Goal: Information Seeking & Learning: Check status

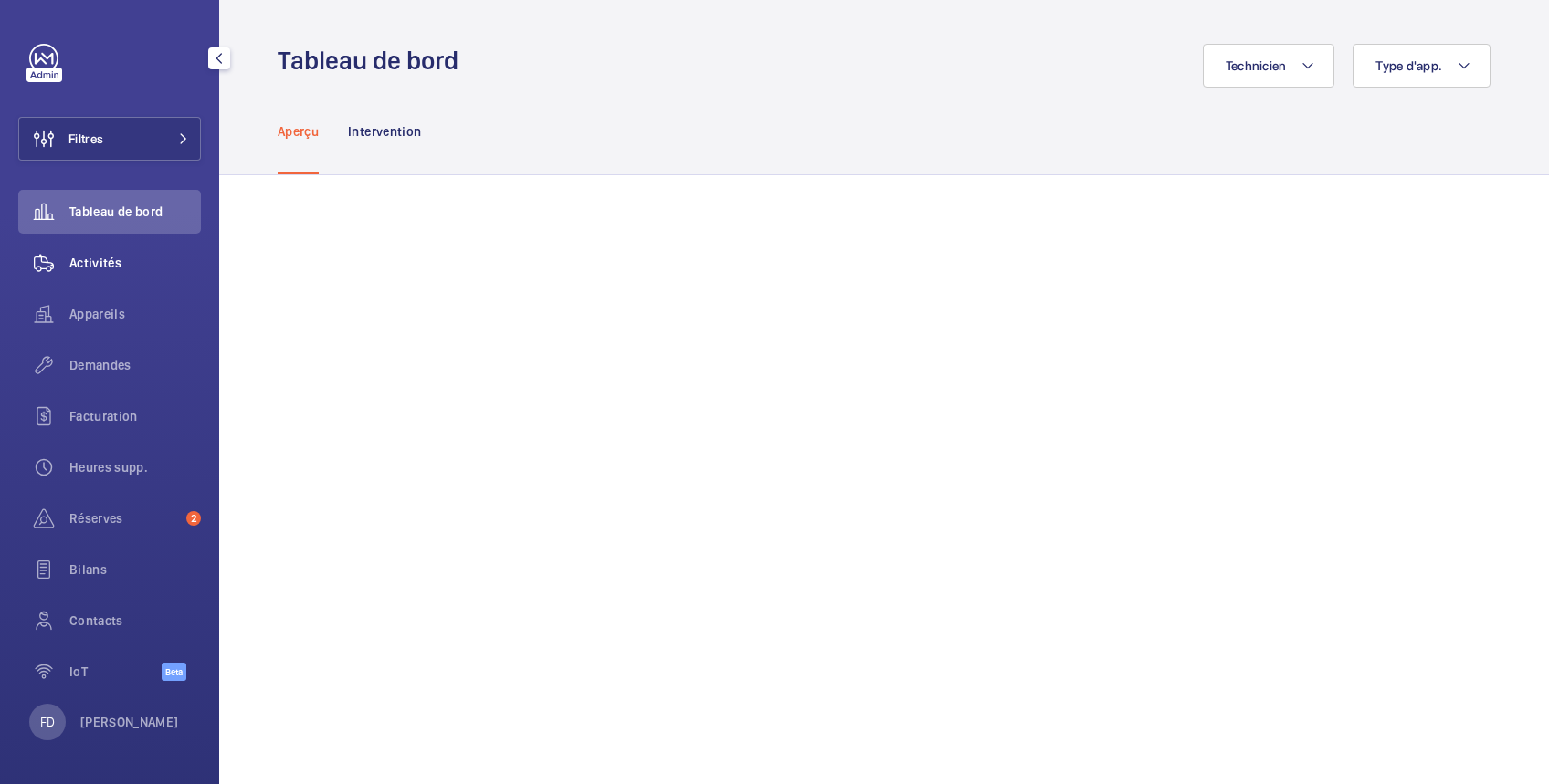
click at [103, 265] on span "Activités" at bounding box center [134, 263] width 132 height 19
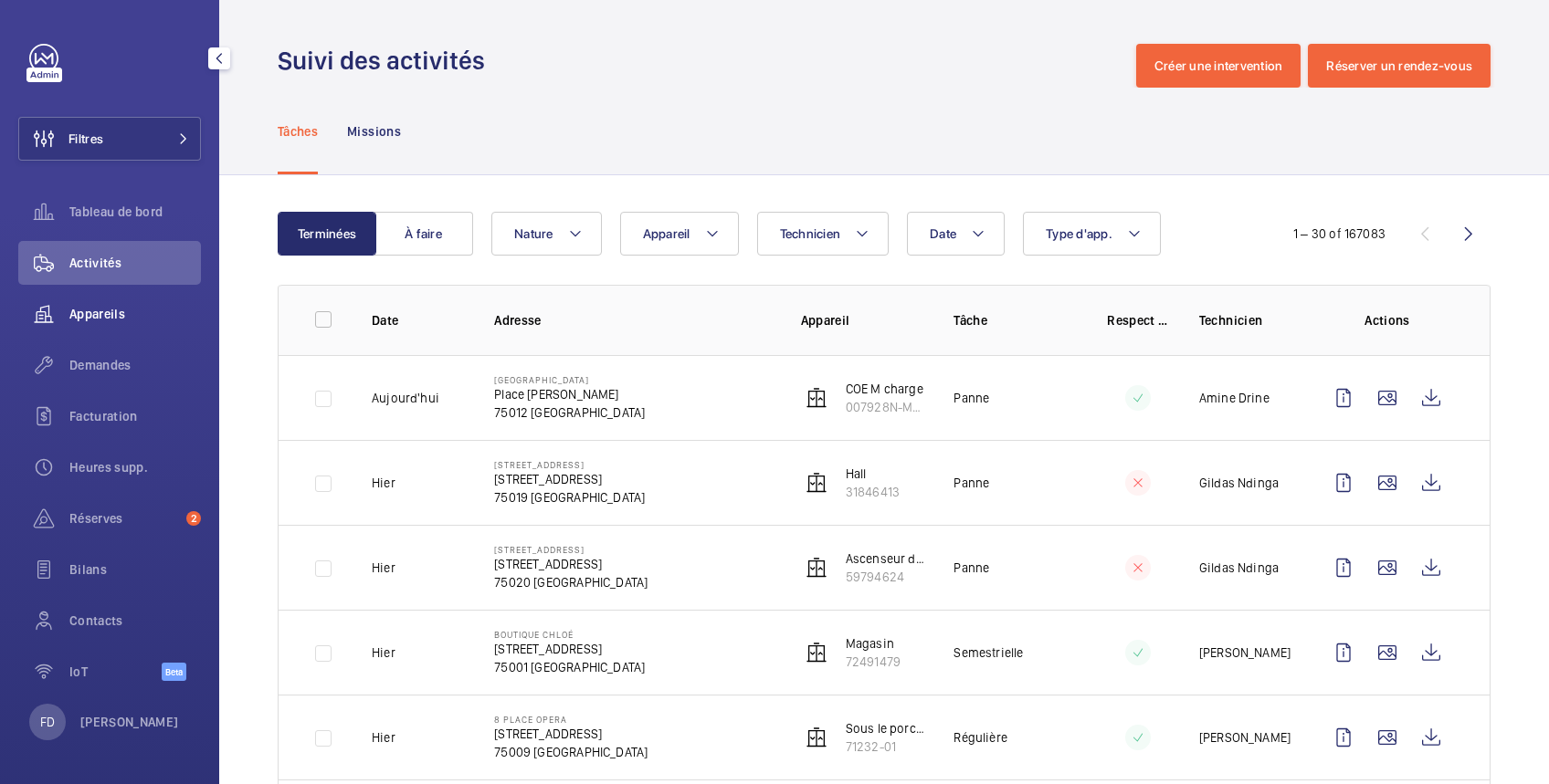
click at [106, 321] on span "Appareils" at bounding box center [134, 315] width 132 height 19
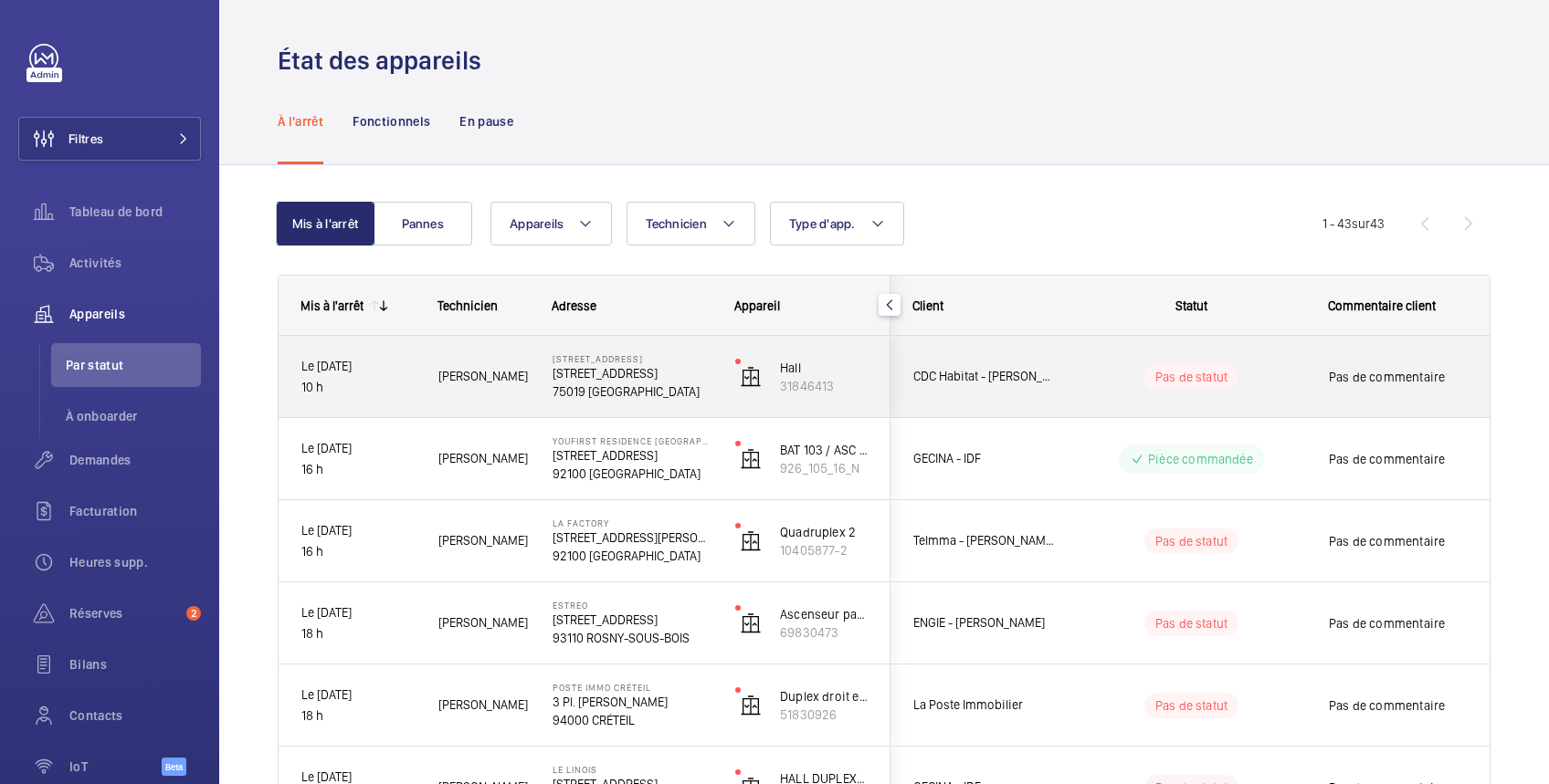
click at [1301, 364] on wm-front-pills-cell "Pas de statut" at bounding box center [1190, 376] width 227 height 25
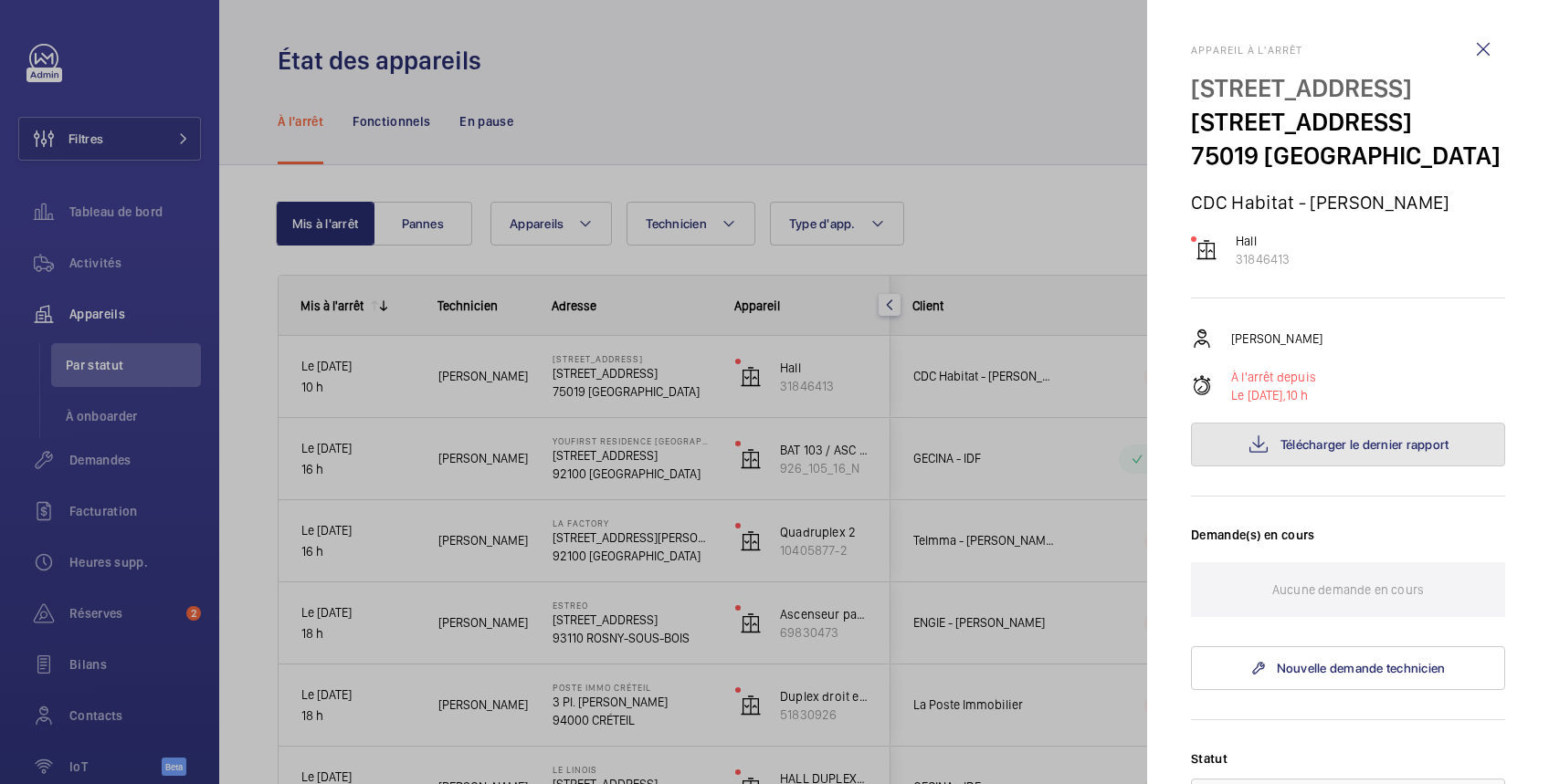
click at [1362, 445] on span "Télécharger le dernier rapport" at bounding box center [1364, 444] width 169 height 15
drag, startPoint x: 1299, startPoint y: 249, endPoint x: 1307, endPoint y: 279, distance: 31.0
click at [1307, 279] on div "Appareil à l'arrêt [STREET_ADDRESS][GEOGRAPHIC_DATA][STREET_ADDRESS] CDC Habita…" at bounding box center [1347, 703] width 314 height 1318
copy div "31846413"
click at [686, 69] on div at bounding box center [774, 392] width 1549 height 784
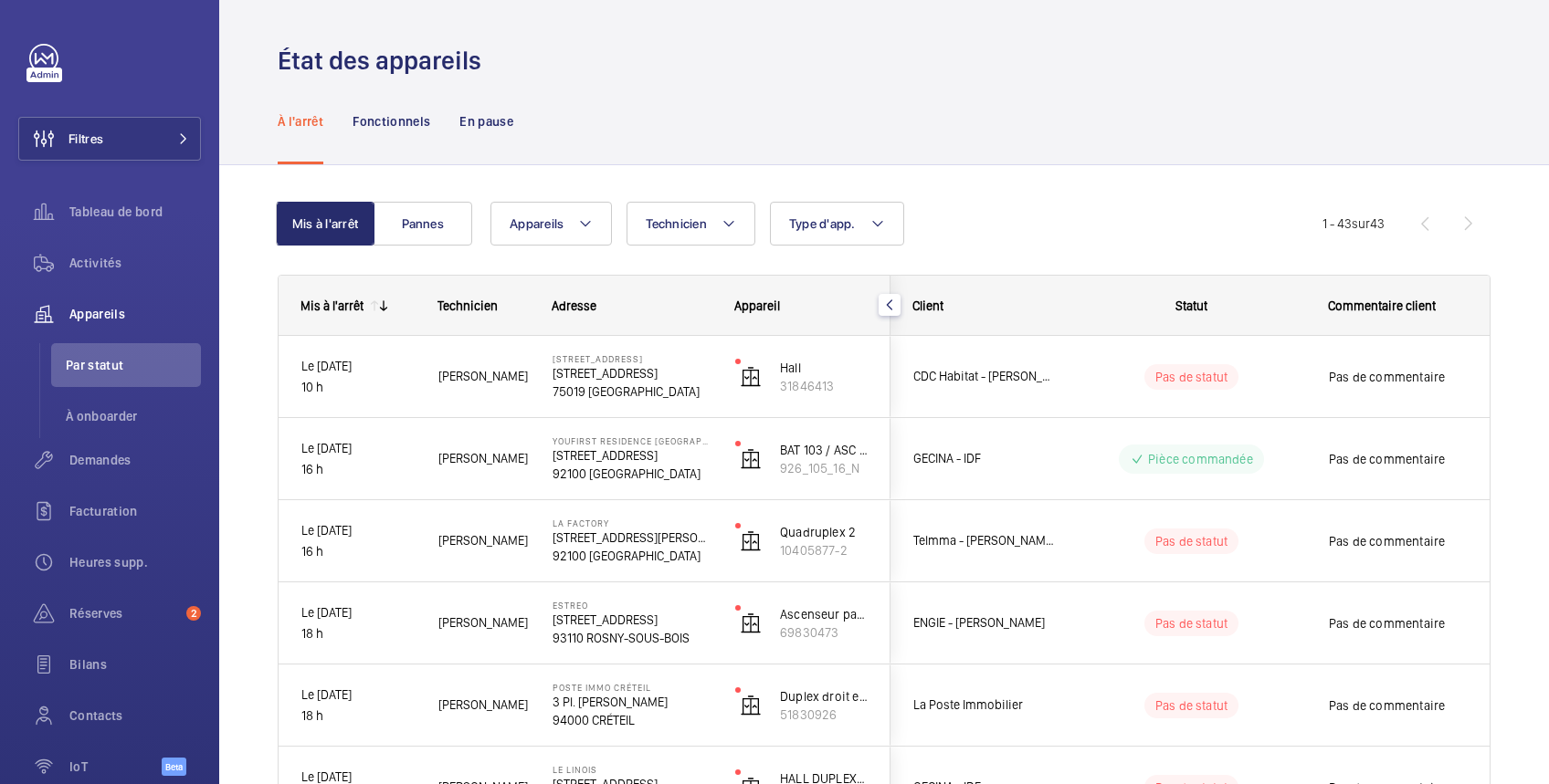
click at [585, 50] on div "État des appareils" at bounding box center [883, 61] width 1213 height 34
click at [140, 216] on span "Tableau de bord" at bounding box center [134, 212] width 132 height 19
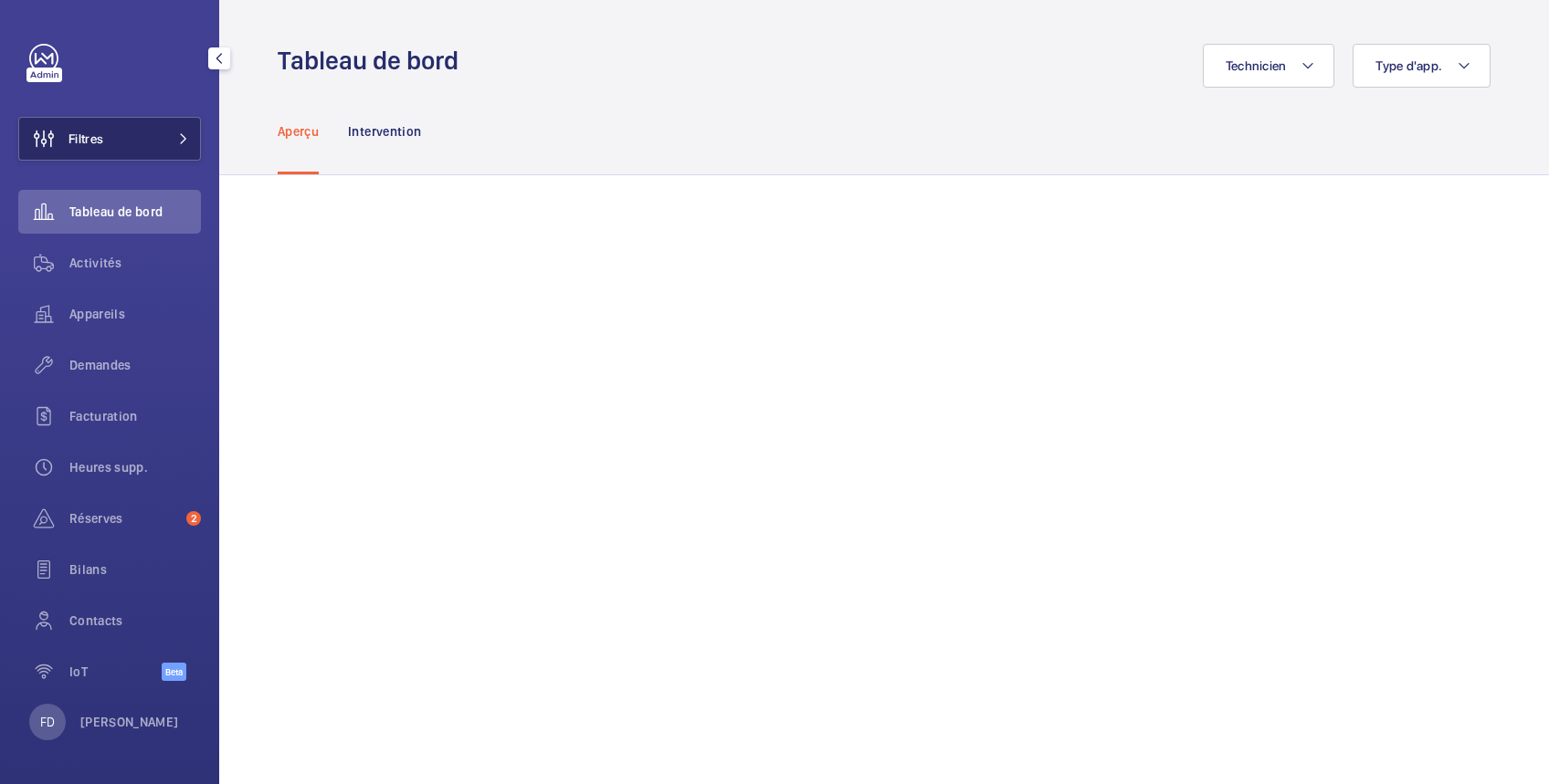
click at [150, 136] on button "Filtres" at bounding box center [110, 138] width 183 height 44
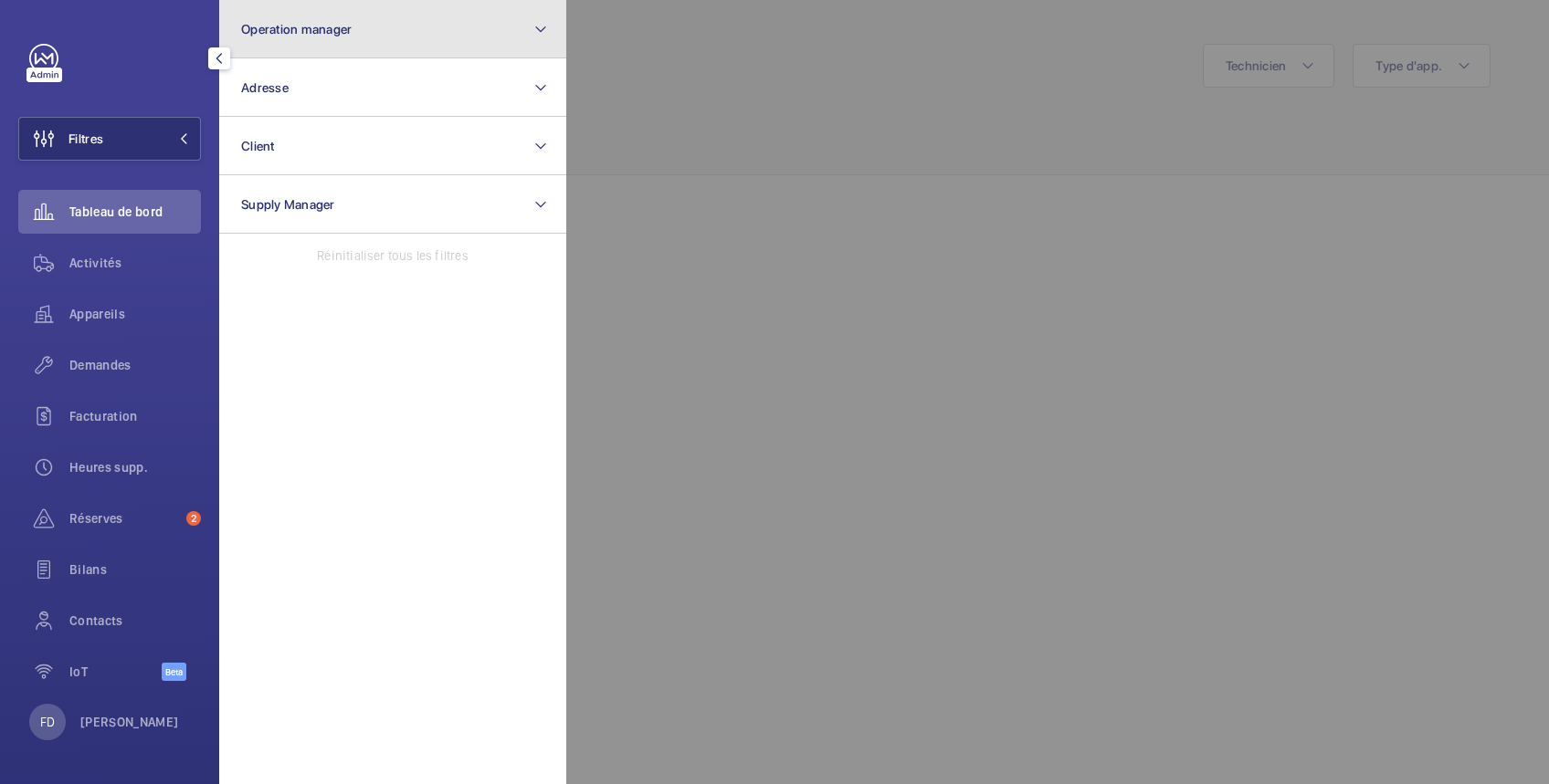
click at [285, 19] on button "Operation manager" at bounding box center [393, 29] width 347 height 59
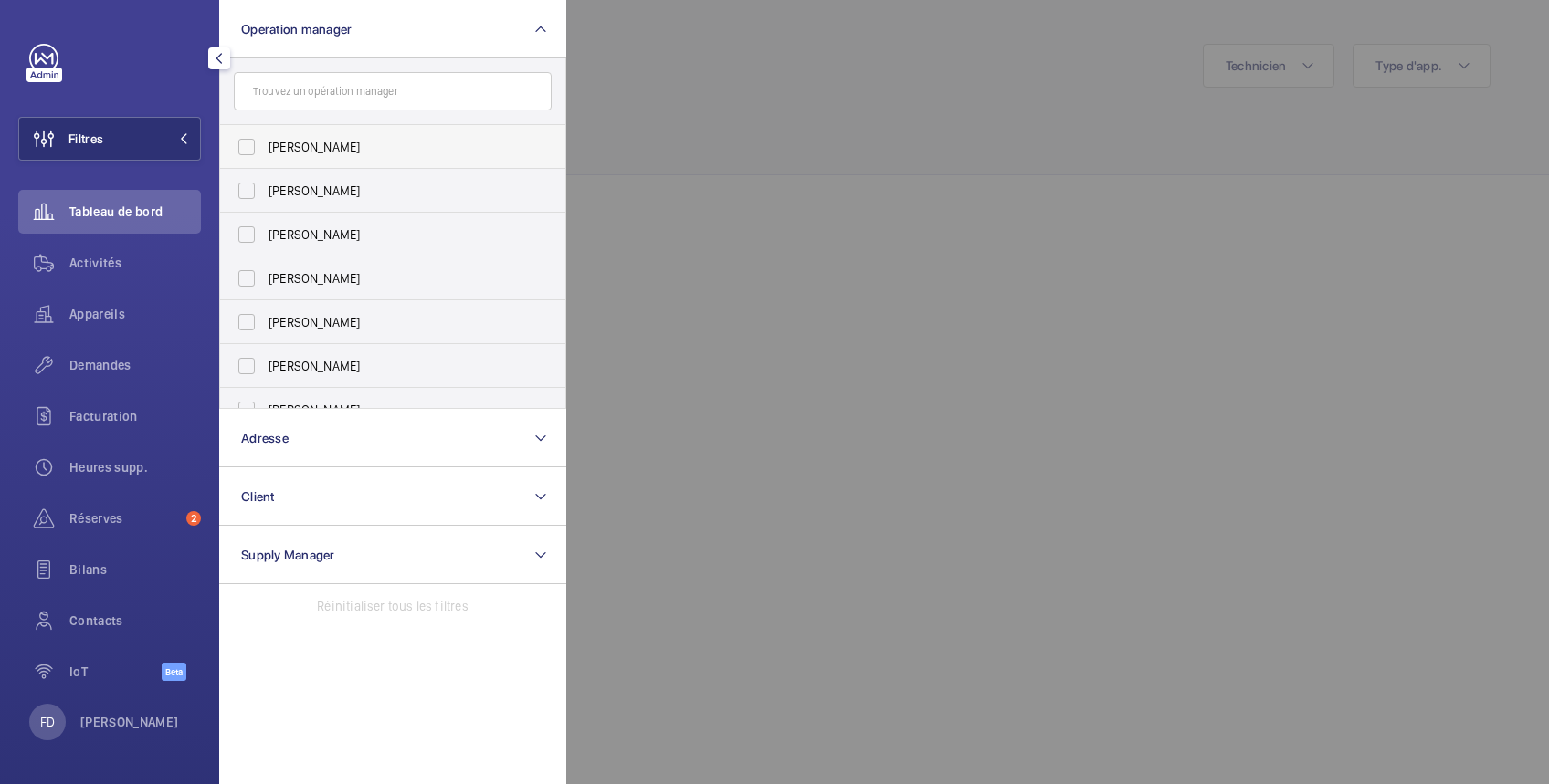
click at [286, 146] on span "[PERSON_NAME]" at bounding box center [394, 147] width 251 height 19
click at [265, 146] on input "[PERSON_NAME]" at bounding box center [246, 147] width 36 height 36
checkbox input "true"
click at [723, 141] on div at bounding box center [1340, 392] width 1549 height 784
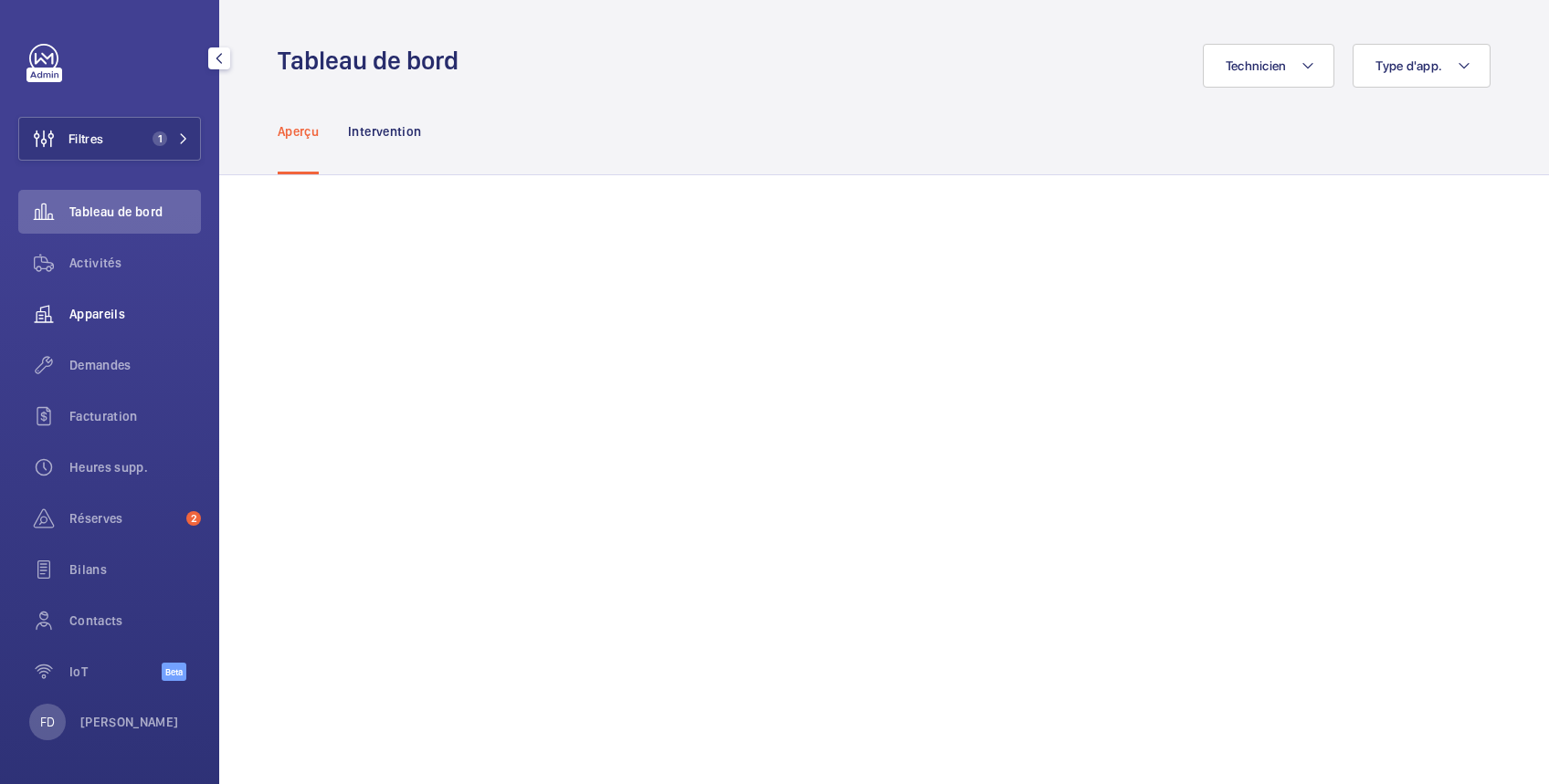
click at [97, 310] on span "Appareils" at bounding box center [134, 315] width 132 height 19
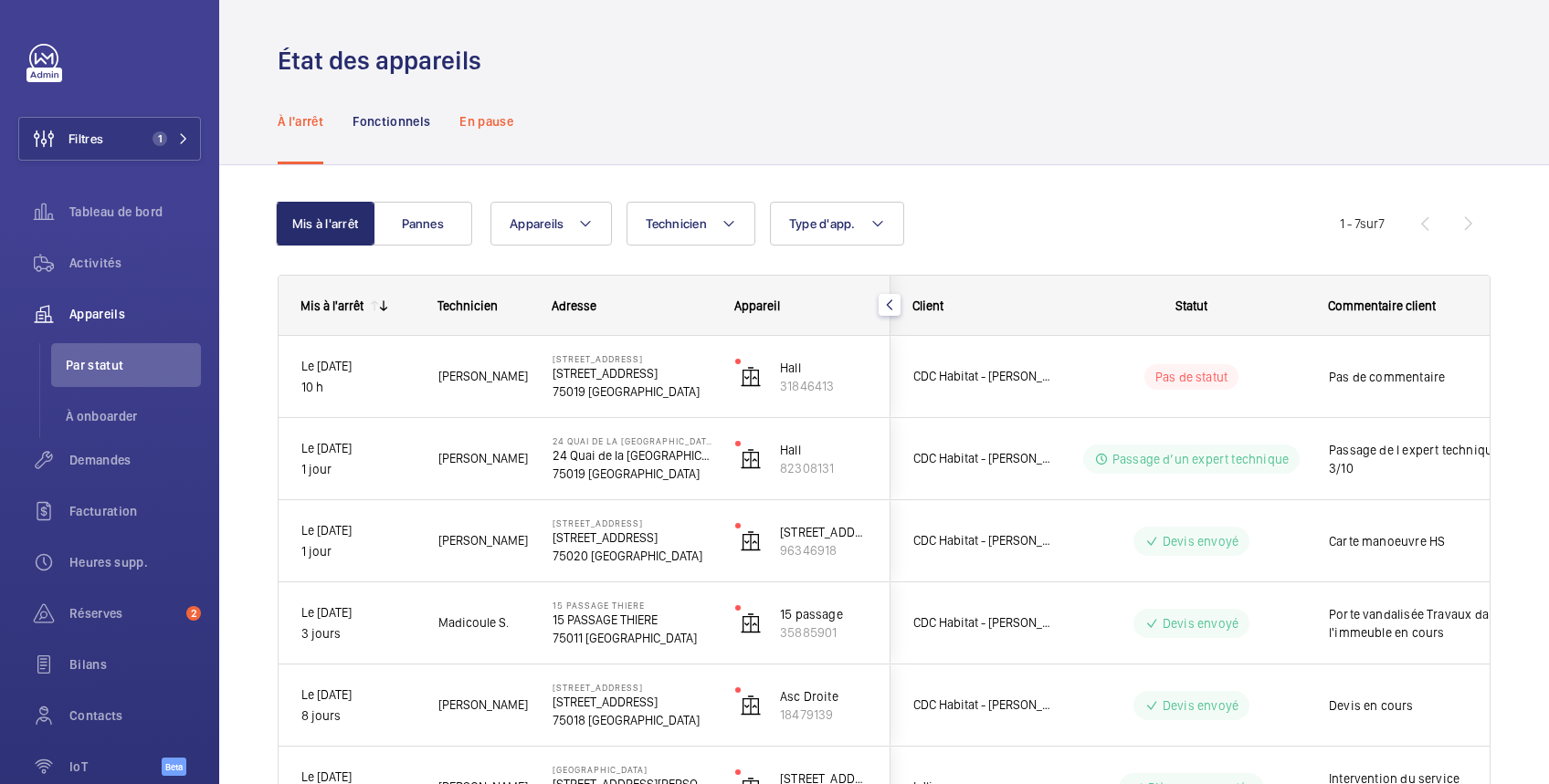
click at [475, 118] on p "En pause" at bounding box center [486, 121] width 54 height 19
